Goal: Navigation & Orientation: Go to known website

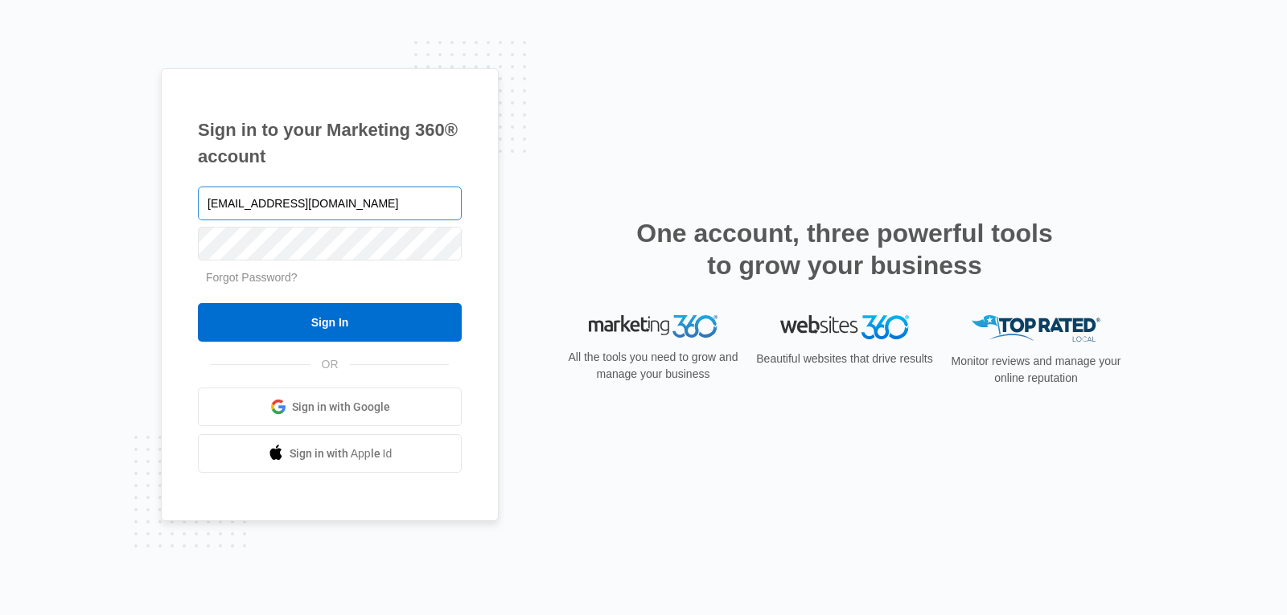
type input "[EMAIL_ADDRESS][DOMAIN_NAME]"
click at [198, 303] on input "Sign In" at bounding box center [330, 322] width 264 height 39
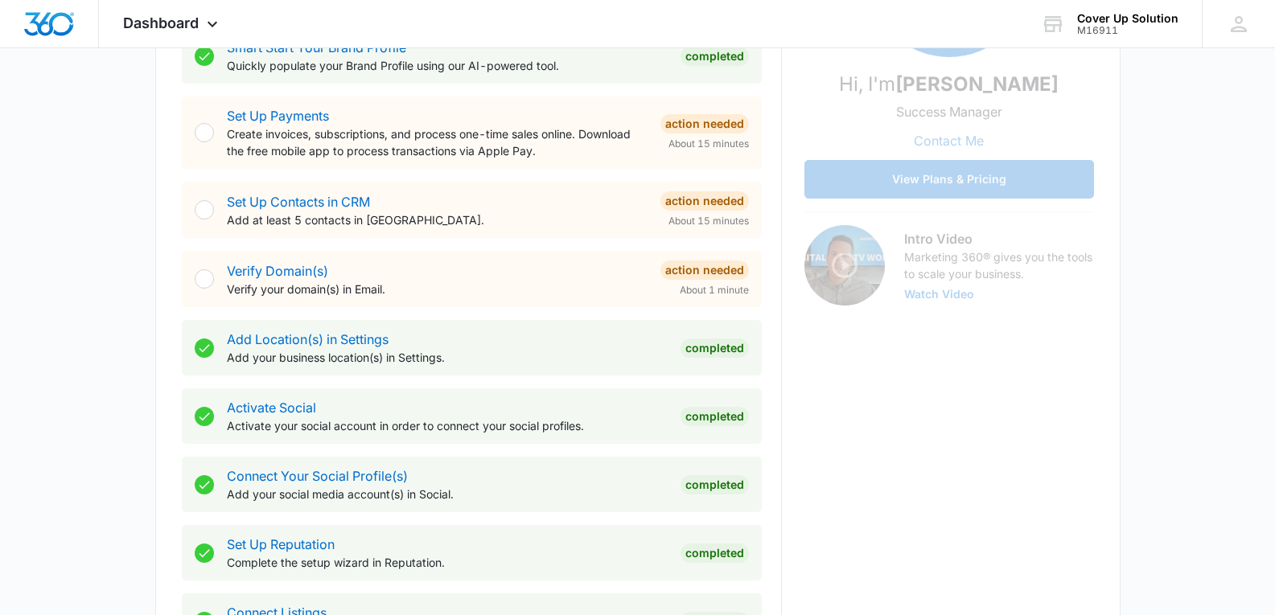
scroll to position [402, 0]
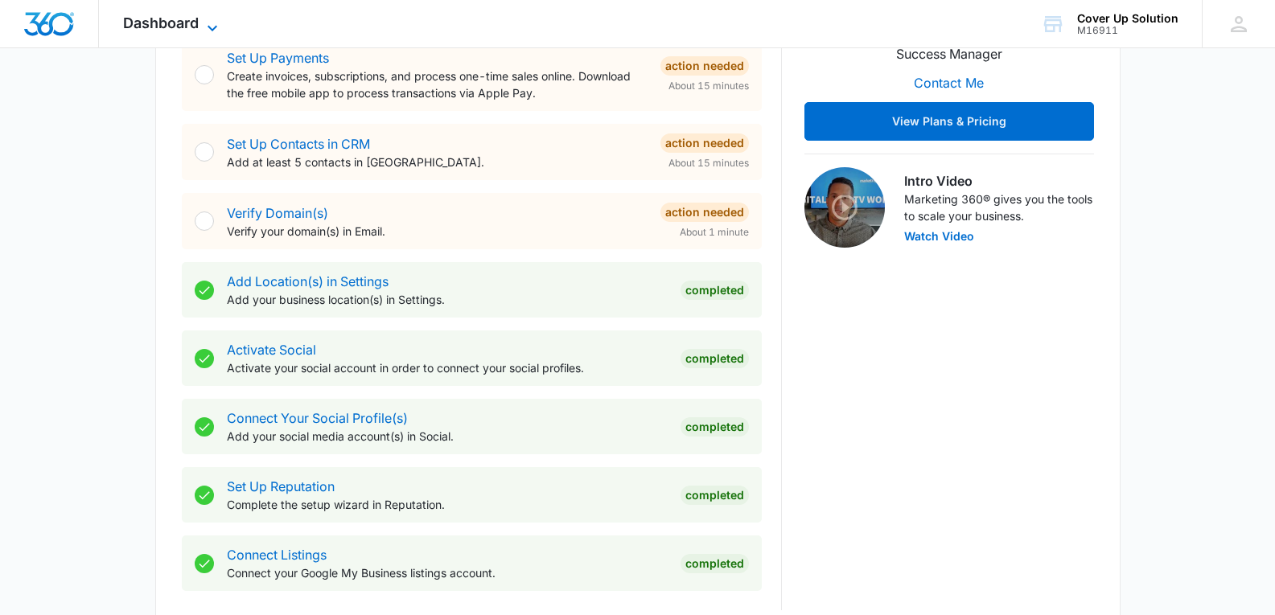
click at [205, 19] on icon at bounding box center [212, 28] width 19 height 19
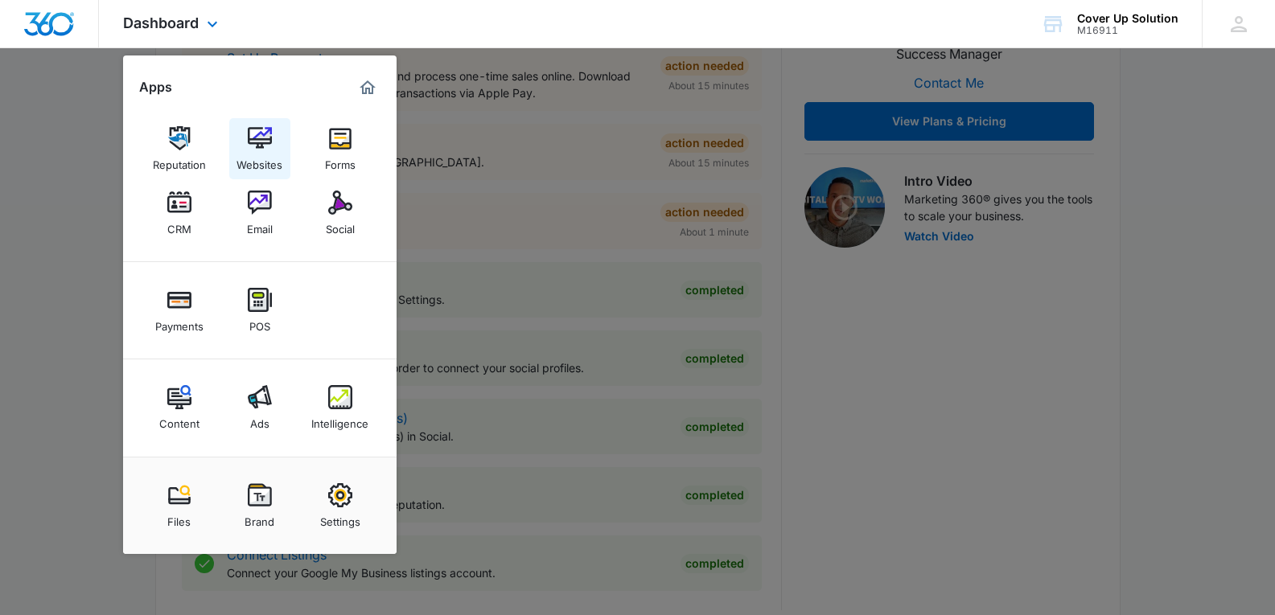
click at [253, 135] on img at bounding box center [260, 138] width 24 height 24
